Goal: Task Accomplishment & Management: Manage account settings

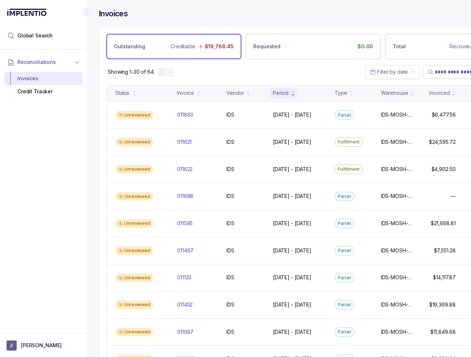
click at [68, 183] on div "Reconciliations Invoices Credit Tracker" at bounding box center [43, 189] width 87 height 279
click at [67, 170] on div "Reconciliations Invoices Credit Tracker" at bounding box center [43, 189] width 87 height 279
click at [198, 21] on div "Invoices" at bounding box center [313, 17] width 429 height 17
click at [30, 345] on p "[PERSON_NAME]" at bounding box center [41, 345] width 41 height 7
click at [26, 332] on p "Logout" at bounding box center [48, 329] width 60 height 7
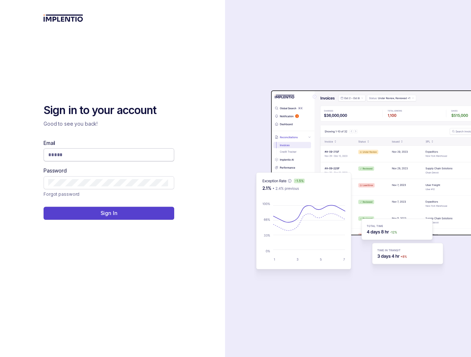
click at [69, 154] on input "Email" at bounding box center [108, 154] width 120 height 7
type input "**********"
